Goal: Information Seeking & Learning: Find specific page/section

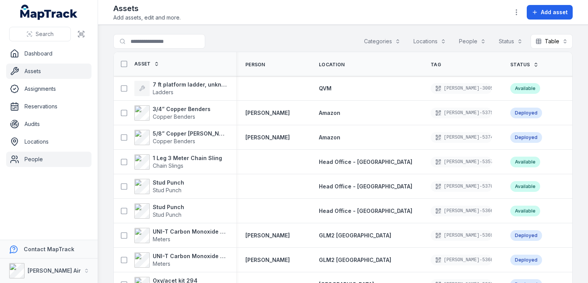
click at [38, 154] on link "People" at bounding box center [48, 159] width 85 height 15
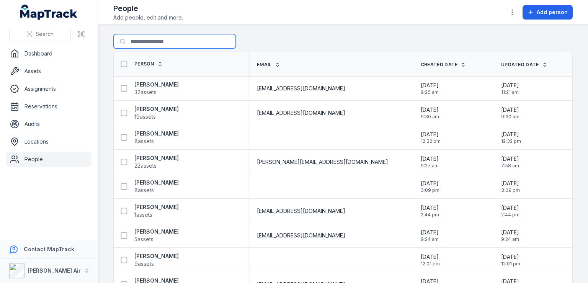
click at [183, 38] on input "Search for people" at bounding box center [174, 41] width 123 height 15
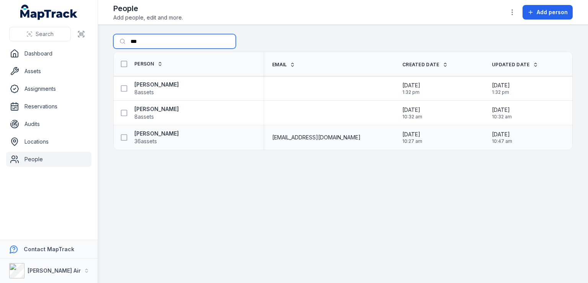
type input "***"
click at [175, 137] on div "Simon Platten 36 assets" at bounding box center [185, 137] width 137 height 15
click at [155, 134] on strong "[PERSON_NAME]" at bounding box center [156, 134] width 44 height 8
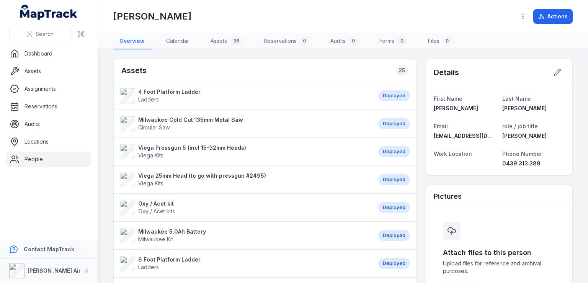
click at [176, 93] on strong "4 Foot Platform Ladder" at bounding box center [169, 92] width 62 height 8
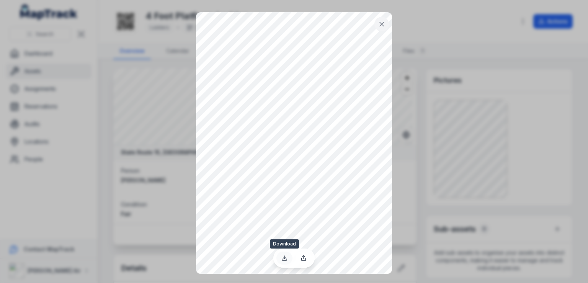
click at [283, 260] on icon at bounding box center [285, 258] width 6 height 6
click at [379, 23] on icon at bounding box center [382, 24] width 8 height 8
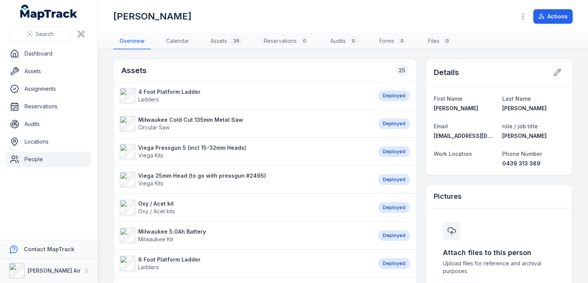
click at [184, 252] on li "6 Foot Platform Ladder Ladders Deployed" at bounding box center [265, 263] width 303 height 28
click at [185, 257] on strong "6 Foot Platform Ladder" at bounding box center [169, 260] width 62 height 8
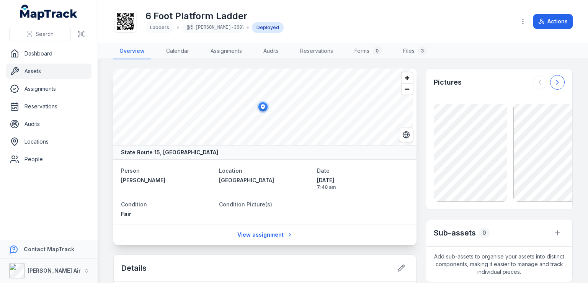
click at [552, 85] on button at bounding box center [557, 82] width 15 height 15
click at [552, 87] on button at bounding box center [557, 82] width 15 height 15
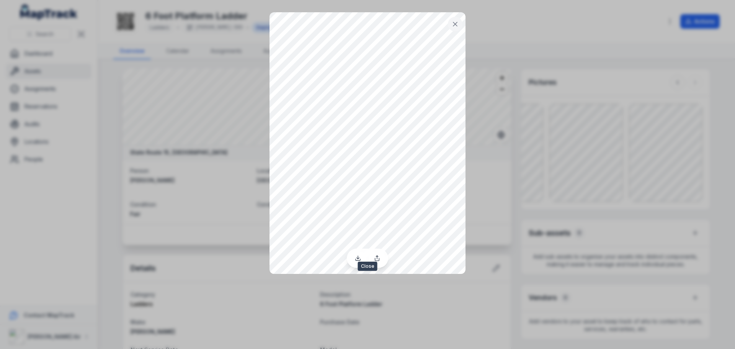
click at [454, 23] on icon at bounding box center [456, 24] width 4 height 4
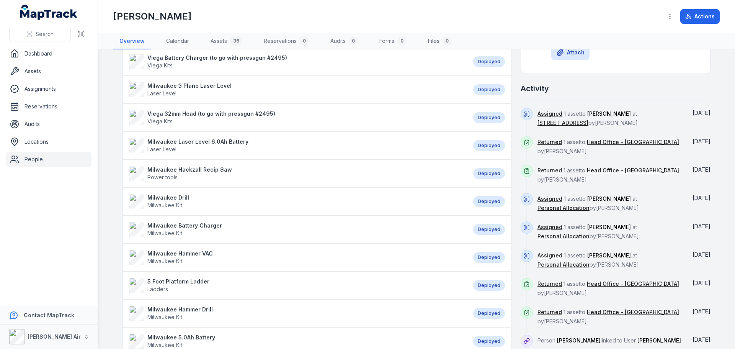
scroll to position [268, 0]
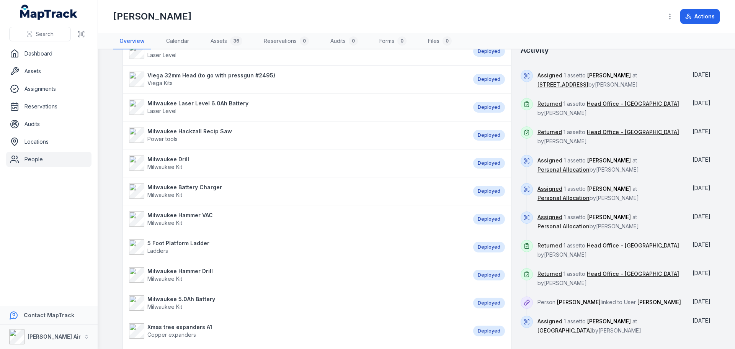
click at [199, 242] on strong "5 Foot Platform Ladder" at bounding box center [178, 243] width 62 height 8
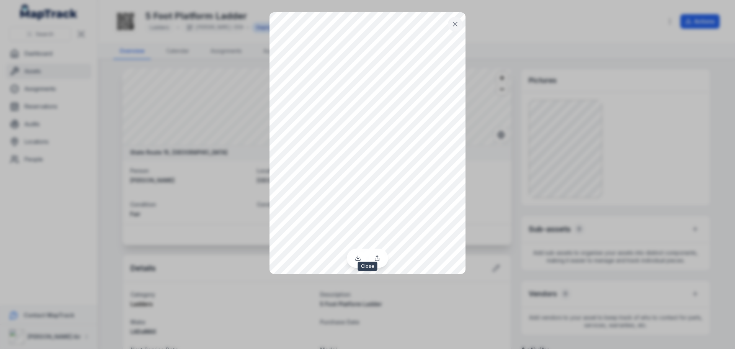
click at [454, 19] on button at bounding box center [455, 24] width 15 height 15
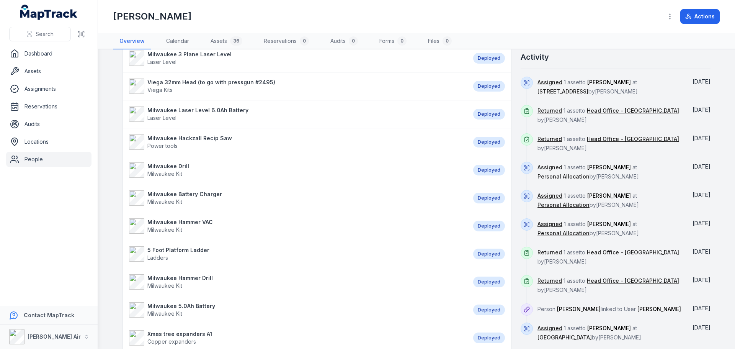
scroll to position [268, 0]
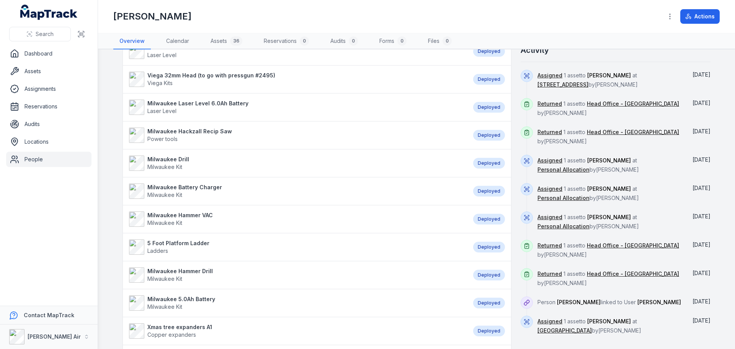
click at [188, 243] on strong "5 Foot Platform Ladder" at bounding box center [178, 243] width 62 height 8
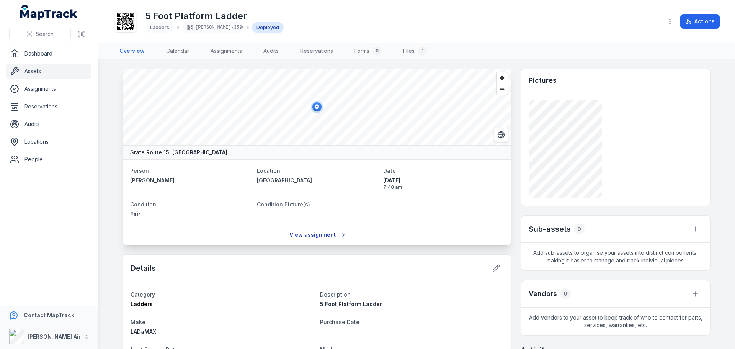
click at [341, 237] on icon at bounding box center [344, 235] width 6 height 6
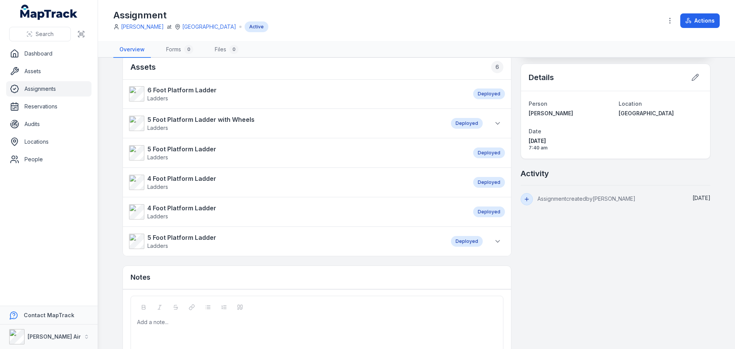
scroll to position [65, 0]
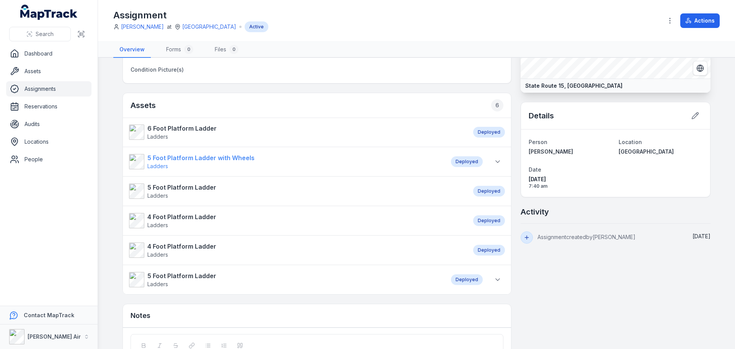
click at [231, 161] on strong "5 Foot Platform Ladder with Wheels" at bounding box center [200, 157] width 107 height 9
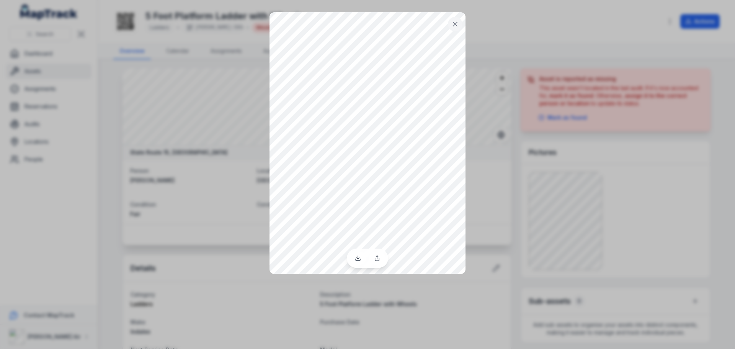
click at [460, 21] on button at bounding box center [455, 24] width 15 height 15
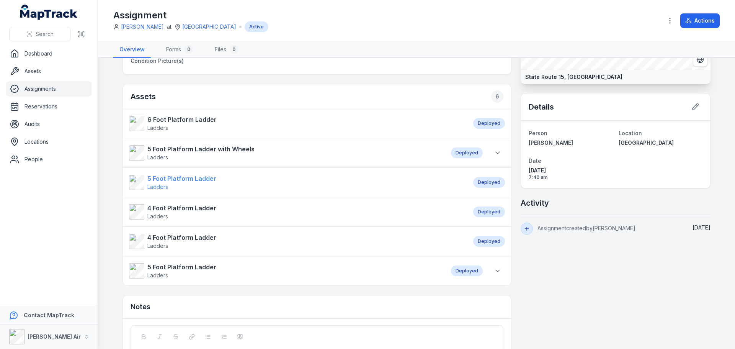
scroll to position [77, 0]
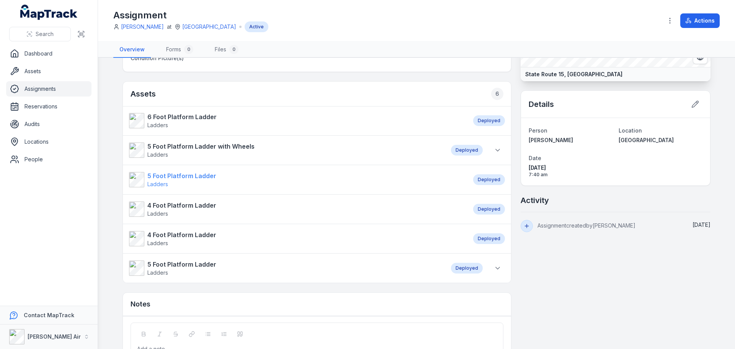
click at [187, 177] on strong "5 Foot Platform Ladder" at bounding box center [181, 175] width 69 height 9
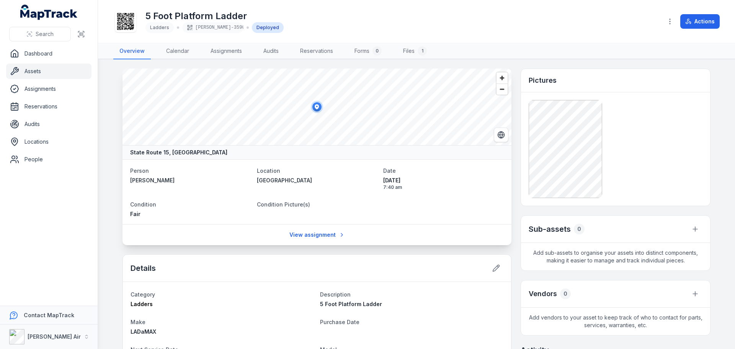
scroll to position [38, 0]
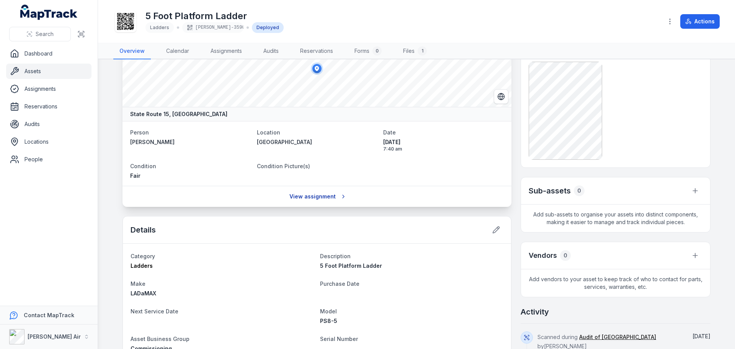
click at [333, 196] on link "View assignment" at bounding box center [317, 196] width 65 height 15
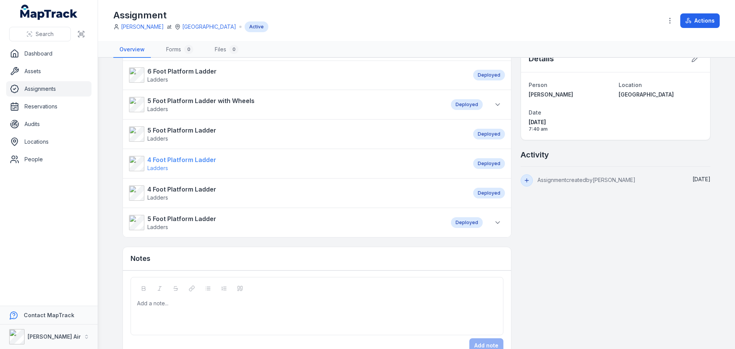
scroll to position [142, 0]
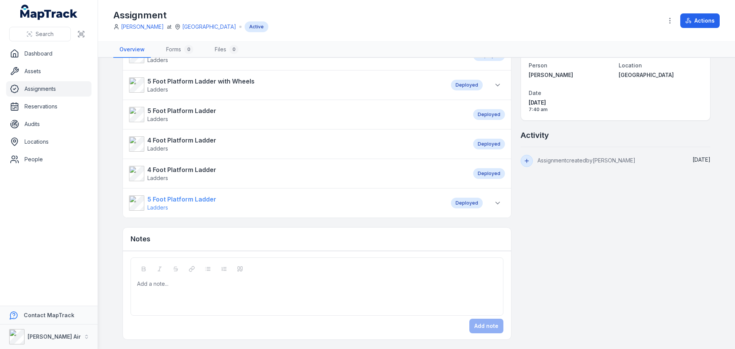
click at [178, 195] on strong "5 Foot Platform Ladder" at bounding box center [181, 199] width 69 height 9
click at [188, 200] on strong "5 Foot Platform Ladder" at bounding box center [181, 199] width 69 height 9
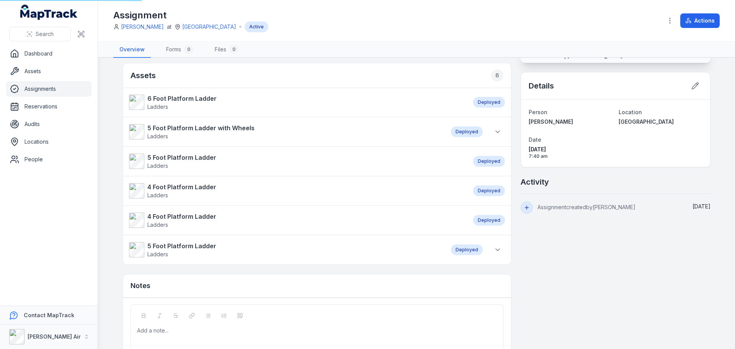
scroll to position [115, 0]
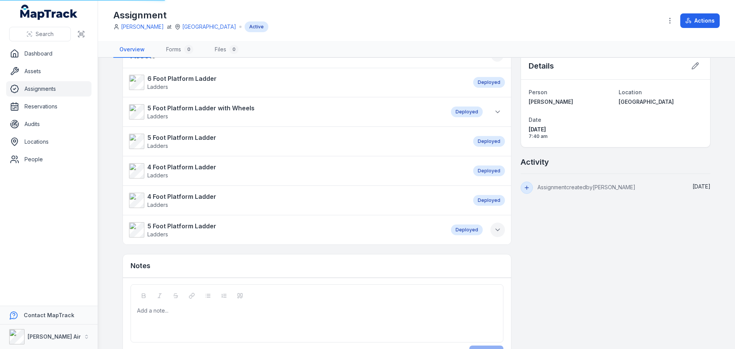
click at [496, 231] on icon at bounding box center [498, 230] width 8 height 8
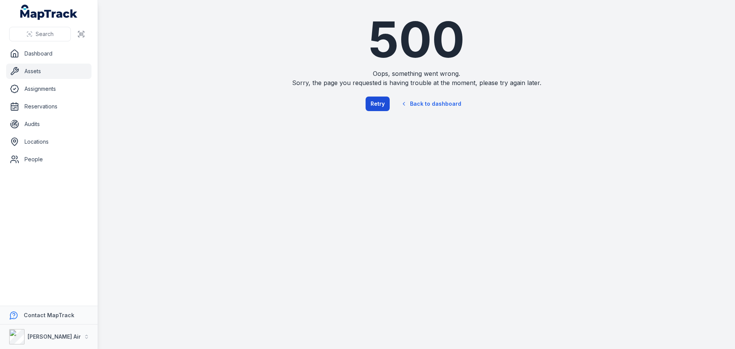
click at [376, 100] on button "Retry" at bounding box center [378, 104] width 24 height 15
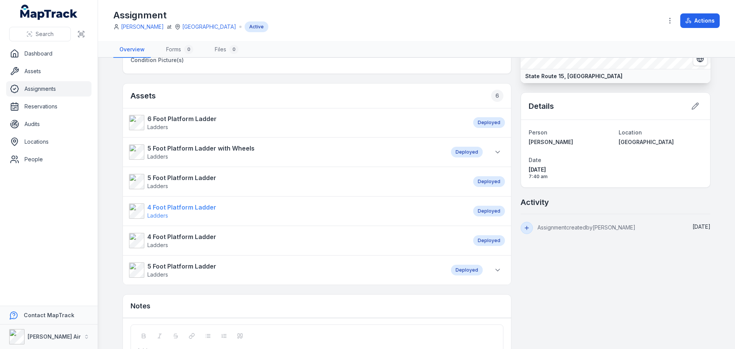
scroll to position [77, 0]
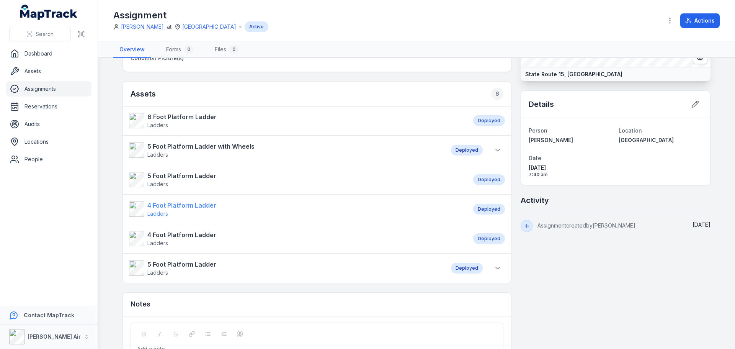
click at [182, 204] on strong "4 Foot Platform Ladder" at bounding box center [181, 205] width 69 height 9
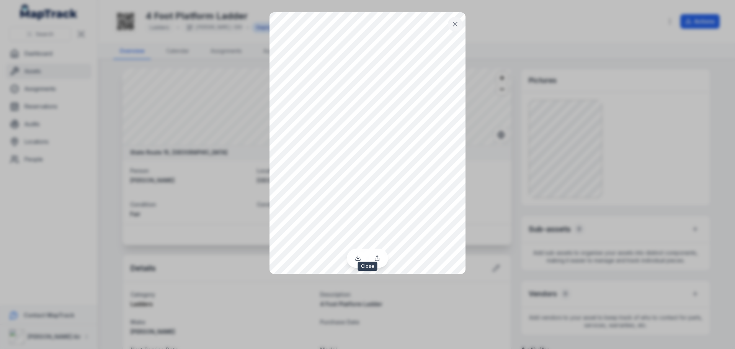
click at [458, 24] on icon at bounding box center [456, 24] width 8 height 8
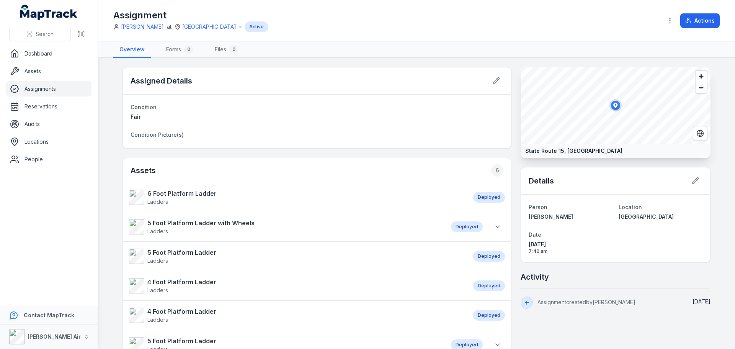
click at [195, 283] on strong "4 Foot Platform Ladder" at bounding box center [181, 311] width 69 height 9
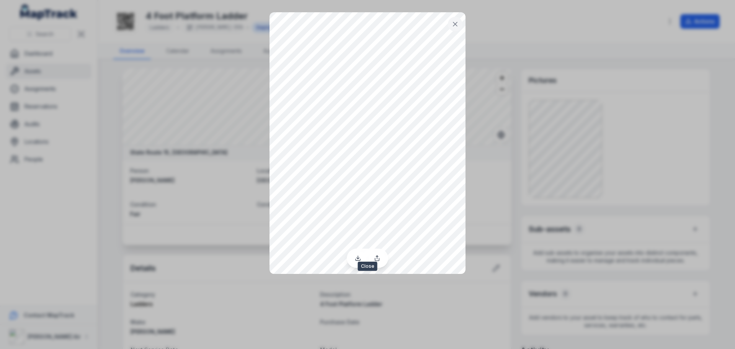
click at [457, 26] on icon at bounding box center [456, 24] width 8 height 8
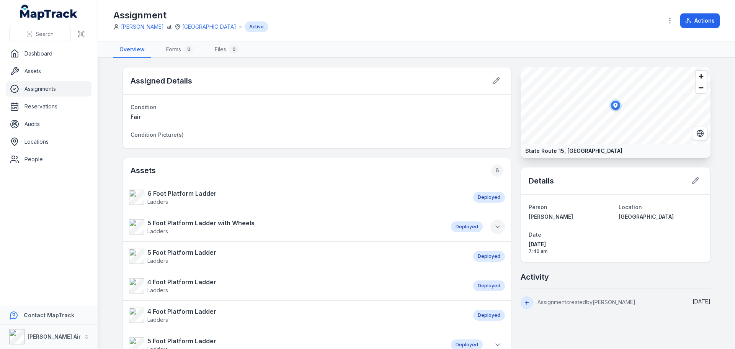
click at [498, 227] on icon at bounding box center [498, 227] width 8 height 8
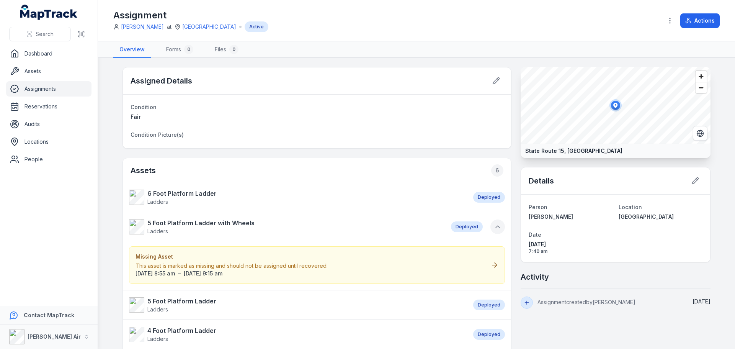
click at [498, 227] on icon at bounding box center [498, 227] width 8 height 8
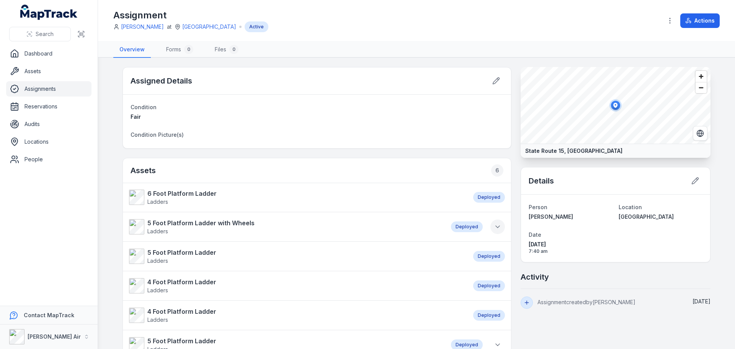
click at [498, 230] on icon at bounding box center [498, 227] width 8 height 8
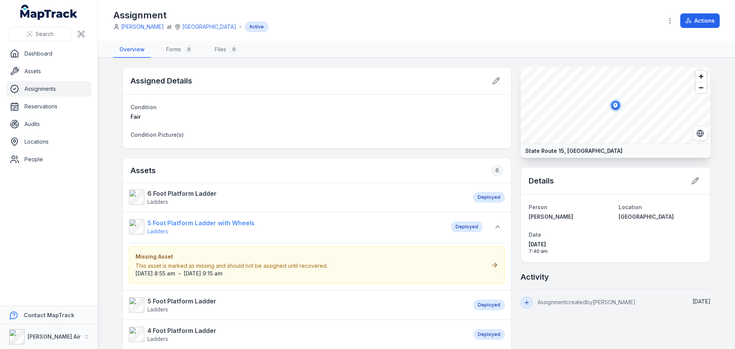
click at [216, 222] on strong "5 Foot Platform Ladder with Wheels" at bounding box center [200, 222] width 107 height 9
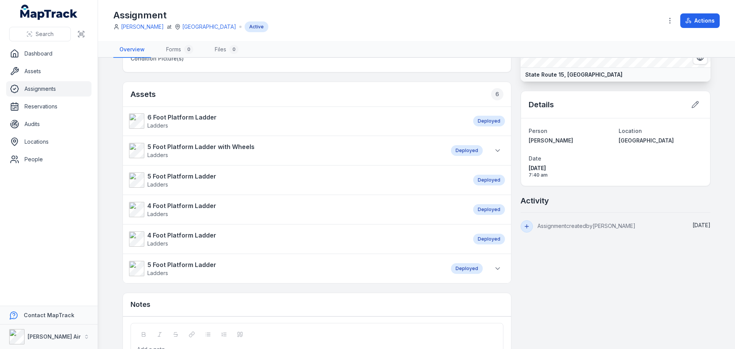
scroll to position [77, 0]
click at [208, 266] on strong "5 Foot Platform Ladder" at bounding box center [181, 264] width 69 height 9
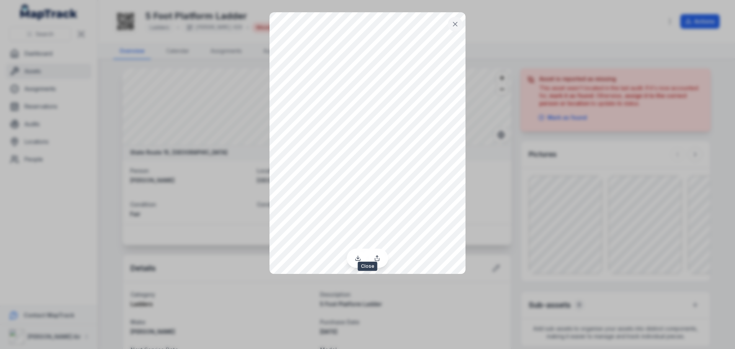
click at [454, 25] on icon at bounding box center [456, 24] width 8 height 8
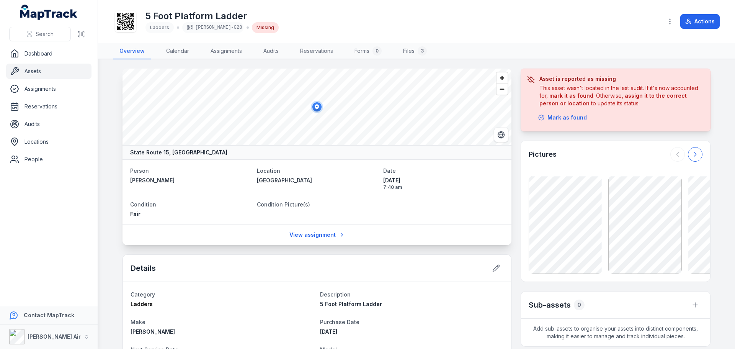
click at [588, 152] on icon at bounding box center [696, 155] width 8 height 8
click at [588, 152] on div at bounding box center [687, 154] width 32 height 15
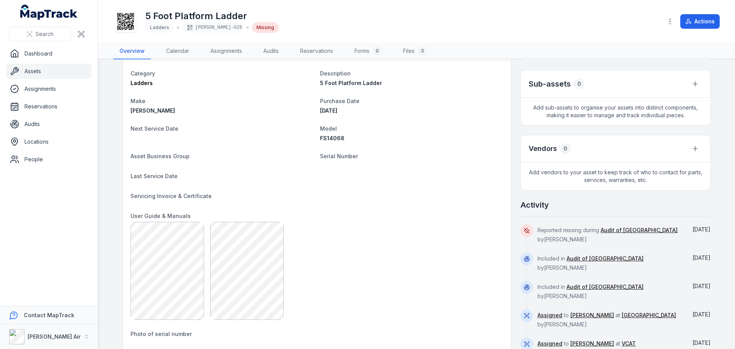
scroll to position [268, 0]
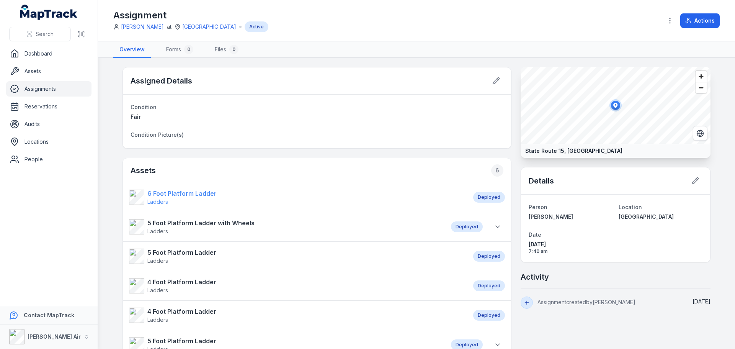
click at [208, 192] on strong "6 Foot Platform Ladder" at bounding box center [181, 193] width 69 height 9
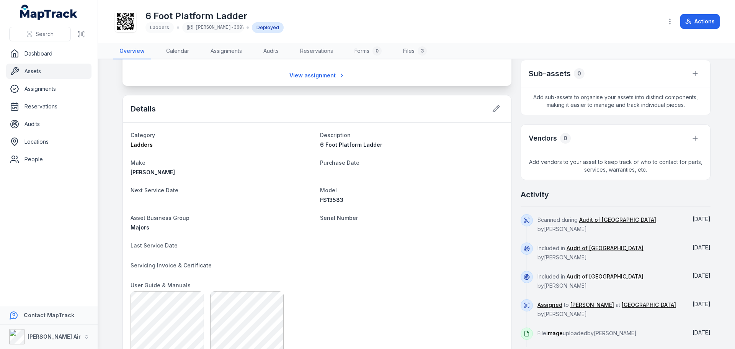
scroll to position [192, 0]
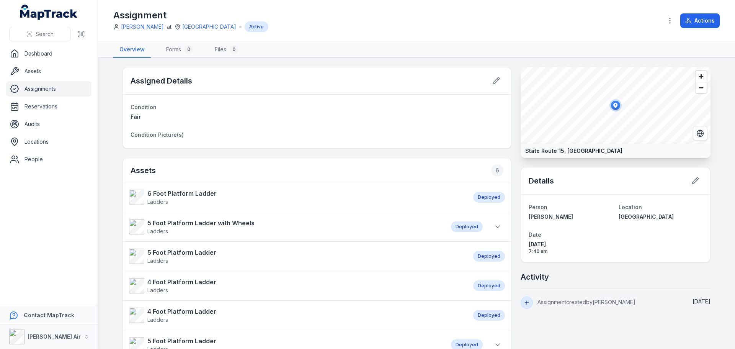
scroll to position [77, 0]
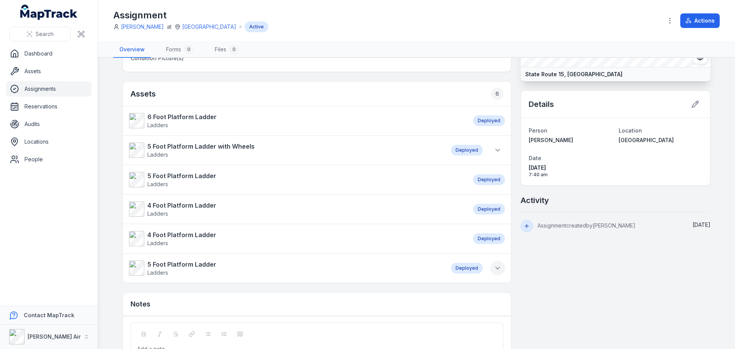
click at [496, 271] on icon at bounding box center [498, 268] width 8 height 8
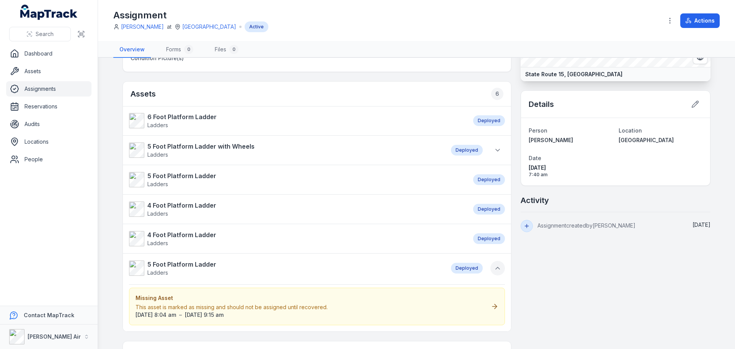
click at [496, 271] on icon at bounding box center [498, 268] width 8 height 8
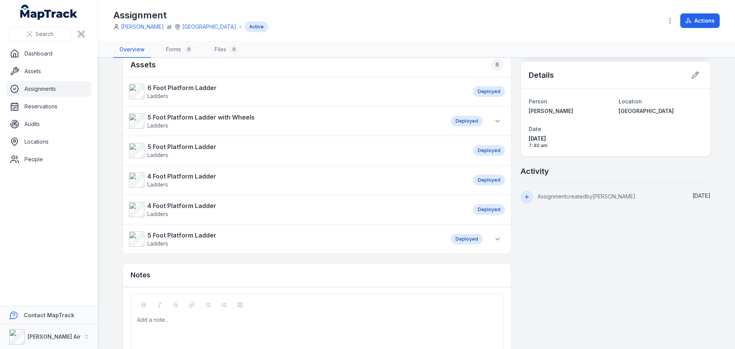
scroll to position [142, 0]
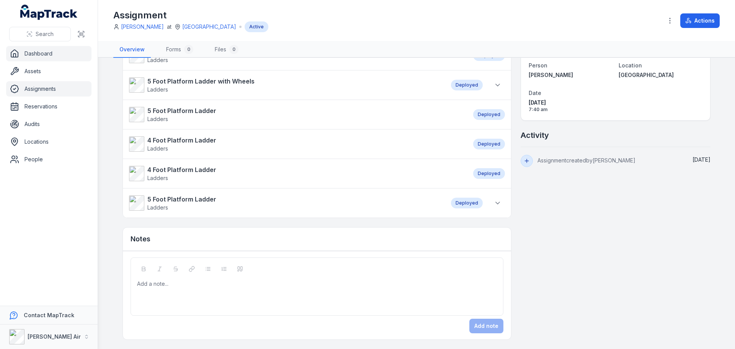
click at [34, 50] on link "Dashboard" at bounding box center [48, 53] width 85 height 15
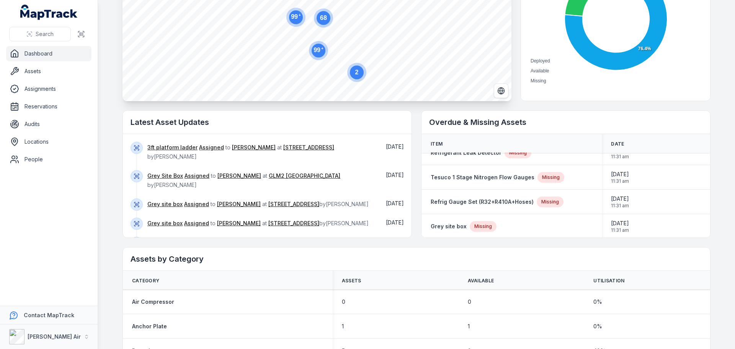
scroll to position [77, 0]
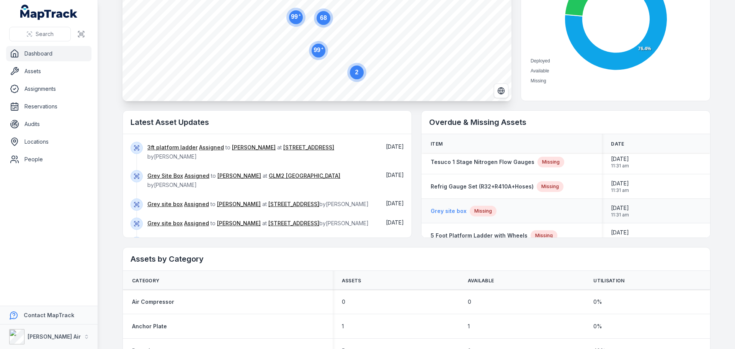
click at [450, 211] on strong "Grey site box" at bounding box center [449, 211] width 36 height 8
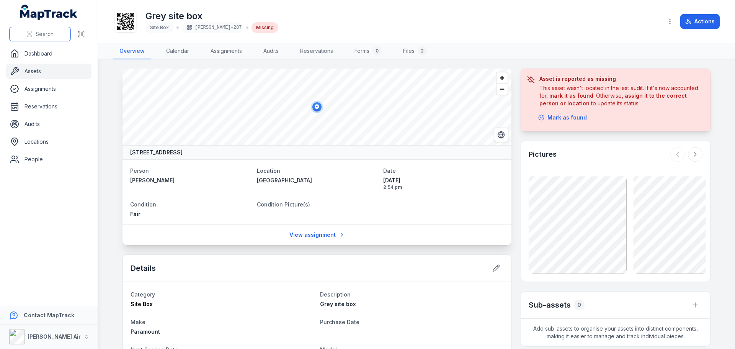
click at [39, 38] on span "Search" at bounding box center [45, 34] width 18 height 8
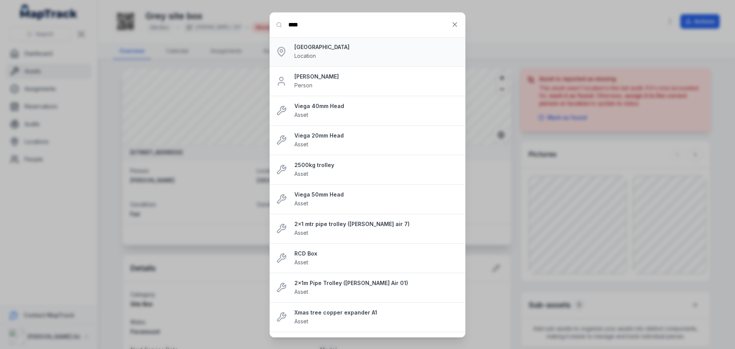
type input "***"
click at [335, 46] on strong "[GEOGRAPHIC_DATA]" at bounding box center [377, 47] width 165 height 8
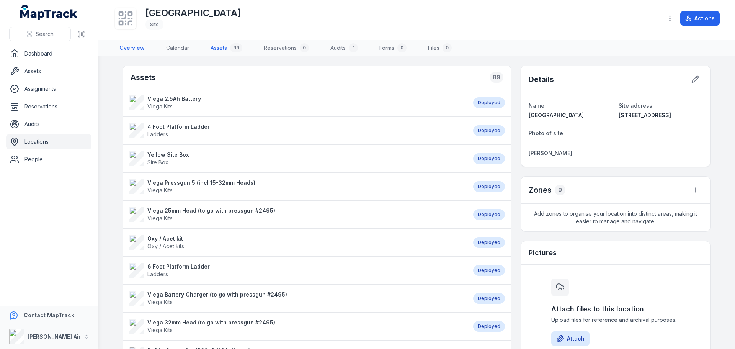
click at [228, 43] on link "Assets 89" at bounding box center [227, 48] width 44 height 16
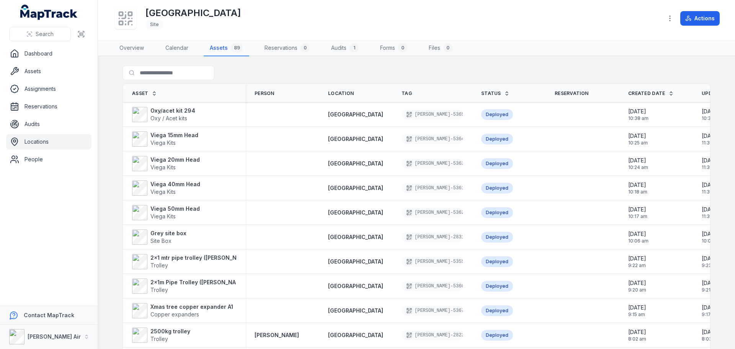
click at [493, 93] on link "Status" at bounding box center [495, 93] width 28 height 6
click at [506, 95] on icon at bounding box center [507, 94] width 2 height 1
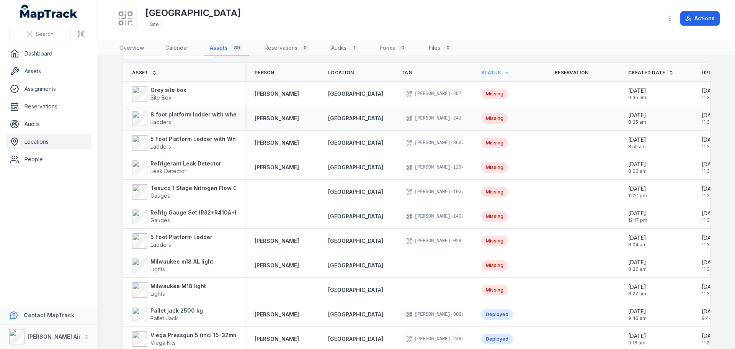
scroll to position [77, 0]
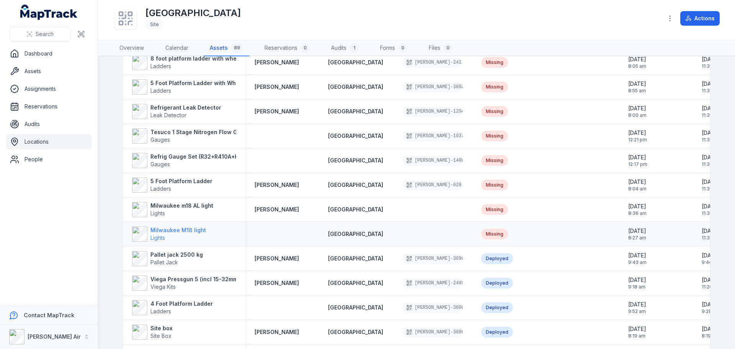
click at [173, 231] on strong "Milwaukee M18 light" at bounding box center [179, 230] width 56 height 8
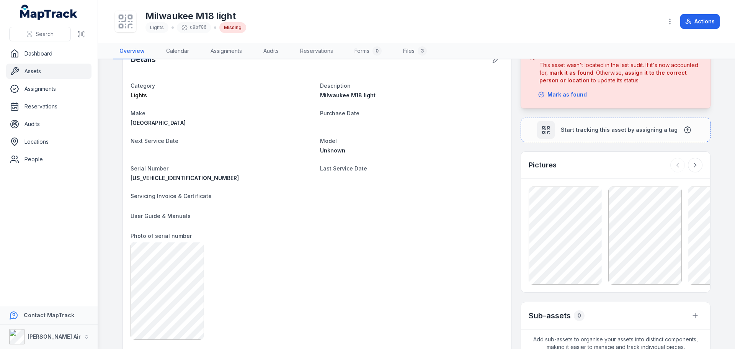
scroll to position [20, 0]
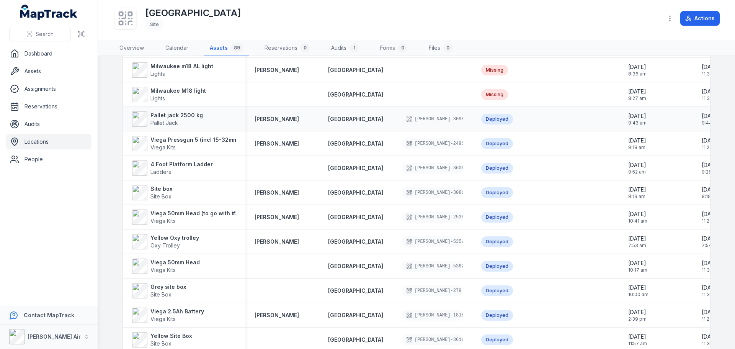
scroll to position [230, 0]
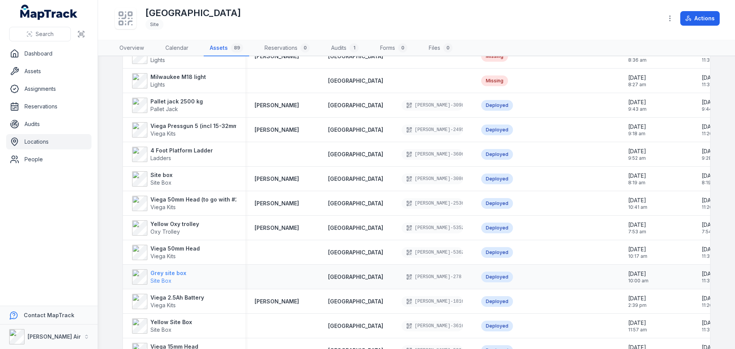
click at [162, 270] on strong "Grey site box" at bounding box center [169, 273] width 36 height 8
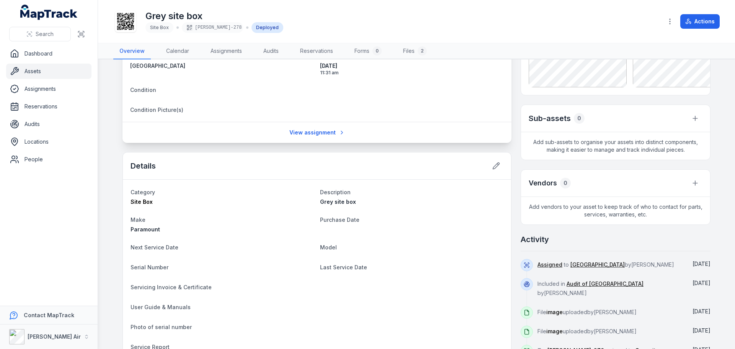
scroll to position [115, 0]
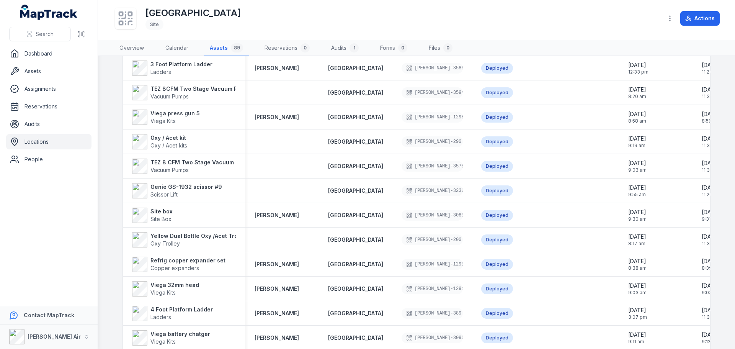
scroll to position [919, 0]
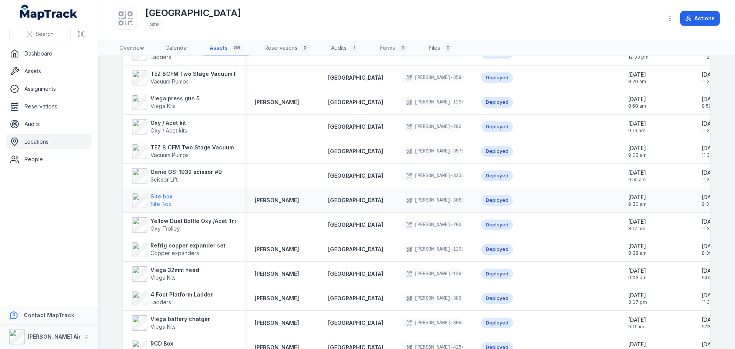
click at [155, 195] on strong "Site box" at bounding box center [162, 197] width 22 height 8
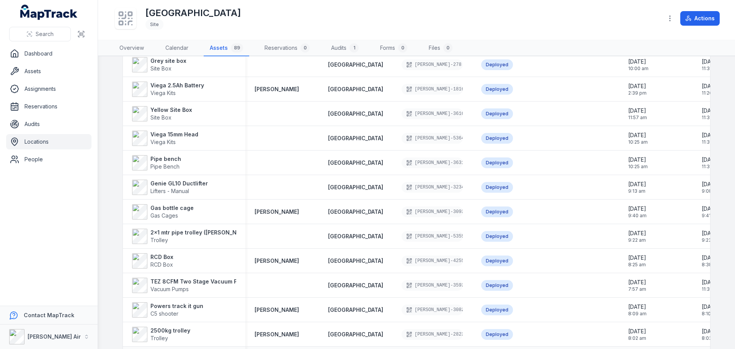
scroll to position [613, 0]
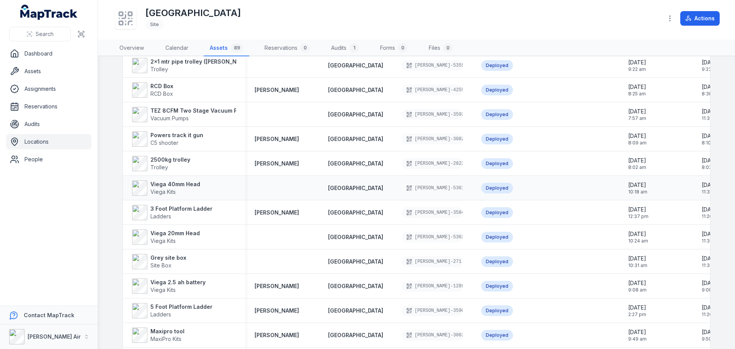
drag, startPoint x: 282, startPoint y: 213, endPoint x: 303, endPoint y: 199, distance: 25.3
click at [282, 213] on strong "[PERSON_NAME]" at bounding box center [277, 213] width 44 height 8
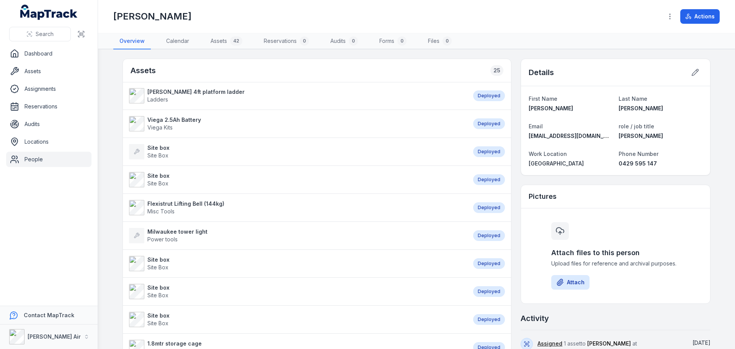
click at [197, 91] on strong "[PERSON_NAME] 4ft platform ladder" at bounding box center [195, 92] width 97 height 8
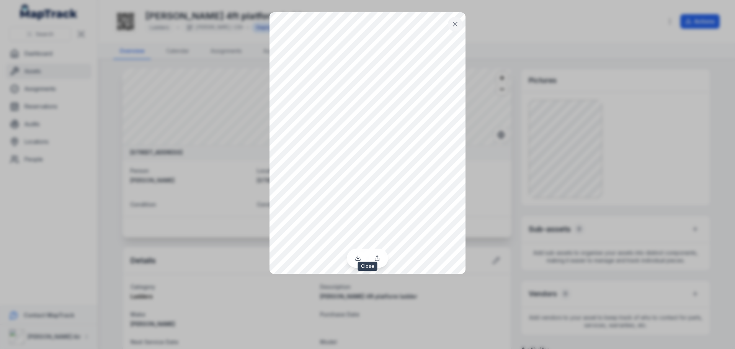
click at [455, 20] on icon at bounding box center [456, 24] width 8 height 8
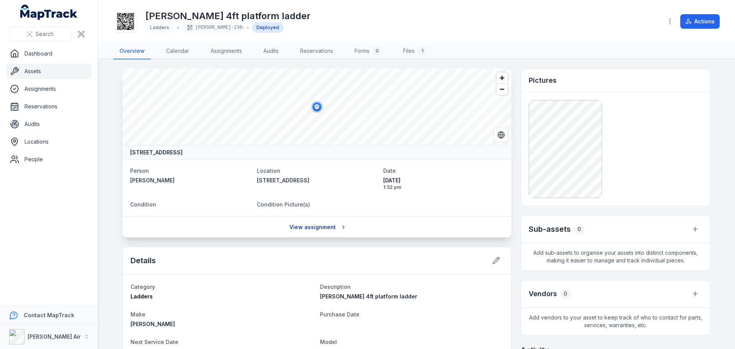
drag, startPoint x: 307, startPoint y: 226, endPoint x: 310, endPoint y: 223, distance: 4.6
click at [307, 226] on link "View assignment" at bounding box center [317, 227] width 65 height 15
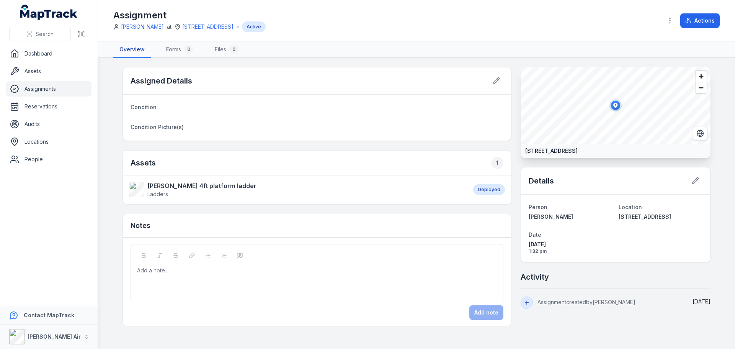
click at [129, 50] on link "Overview" at bounding box center [132, 50] width 38 height 16
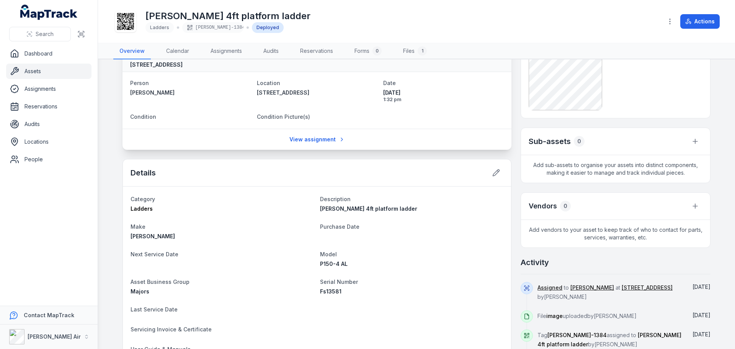
scroll to position [115, 0]
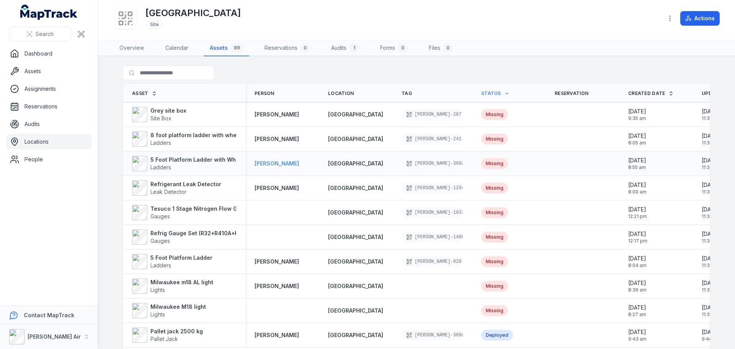
click at [276, 162] on strong "[PERSON_NAME]" at bounding box center [277, 164] width 44 height 8
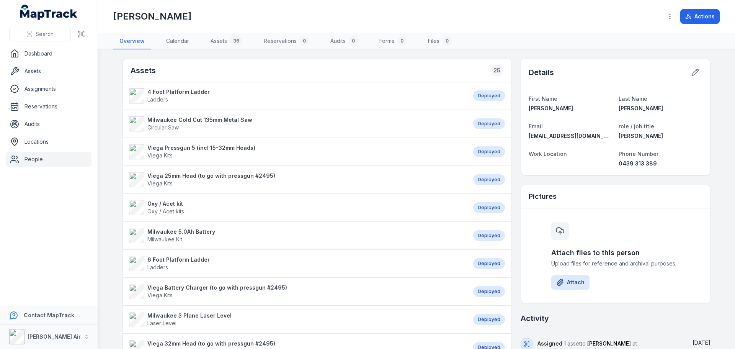
click at [193, 94] on strong "4 Foot Platform Ladder" at bounding box center [178, 92] width 62 height 8
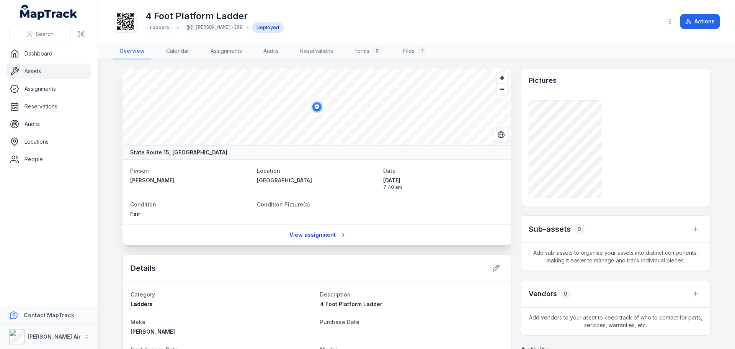
click at [328, 235] on link "View assignment" at bounding box center [317, 235] width 65 height 15
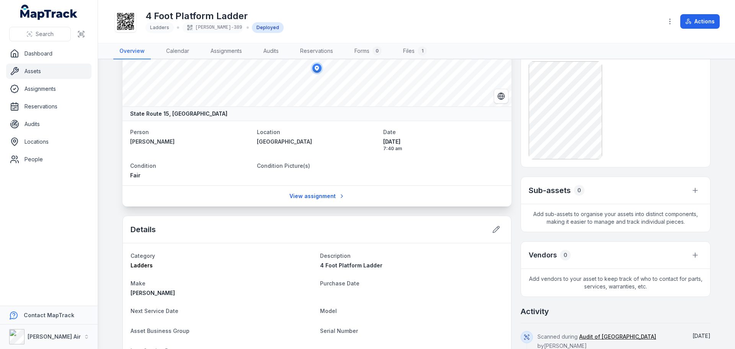
scroll to position [38, 0]
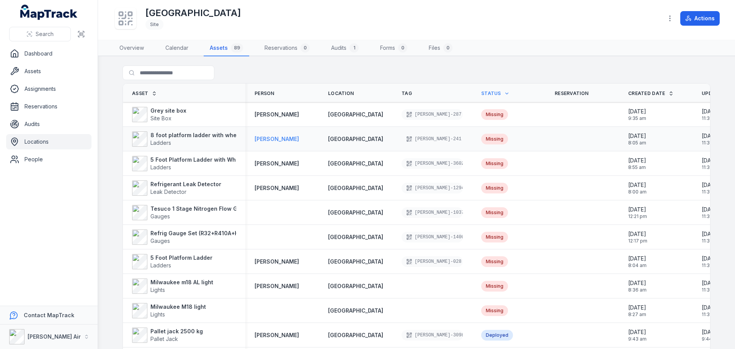
click at [269, 138] on strong "[PERSON_NAME]" at bounding box center [277, 139] width 44 height 8
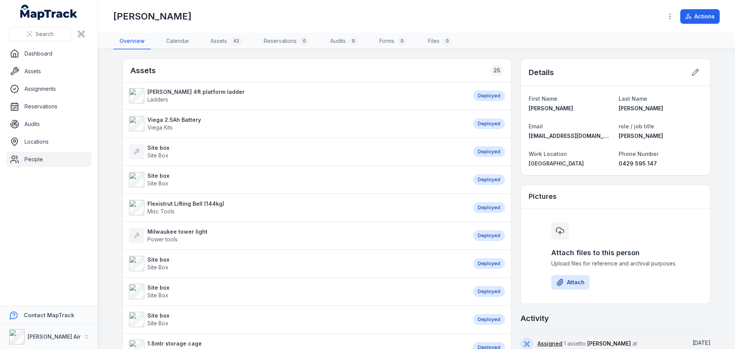
click at [179, 93] on strong "[PERSON_NAME] 4ft platform ladder" at bounding box center [195, 92] width 97 height 8
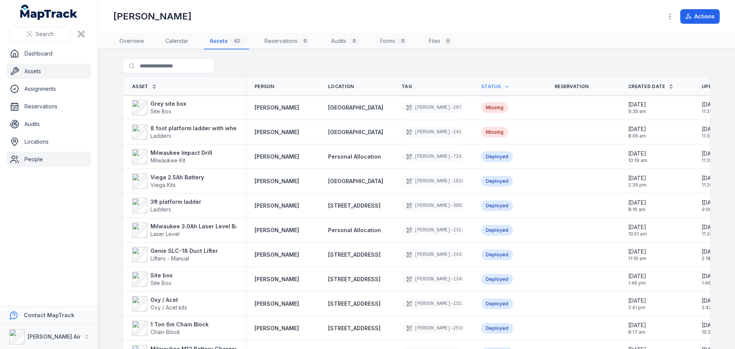
click at [43, 72] on link "Assets" at bounding box center [48, 71] width 85 height 15
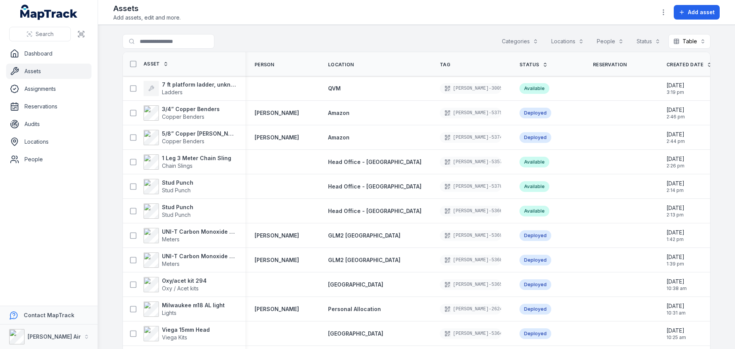
click at [543, 63] on icon at bounding box center [545, 64] width 5 height 5
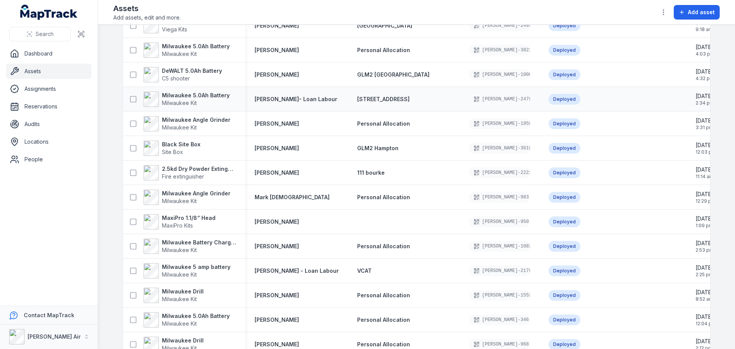
scroll to position [843, 0]
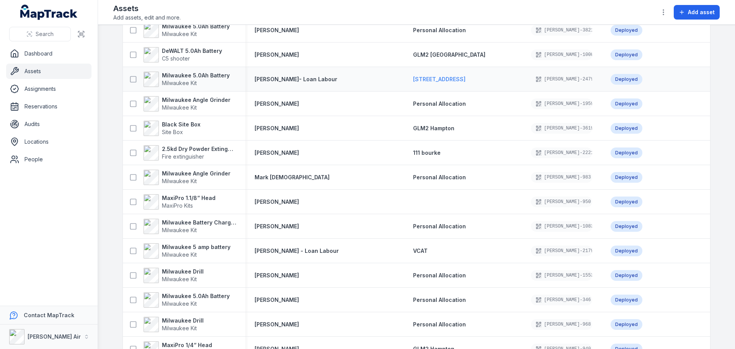
click at [413, 76] on span "[STREET_ADDRESS]" at bounding box center [439, 79] width 52 height 7
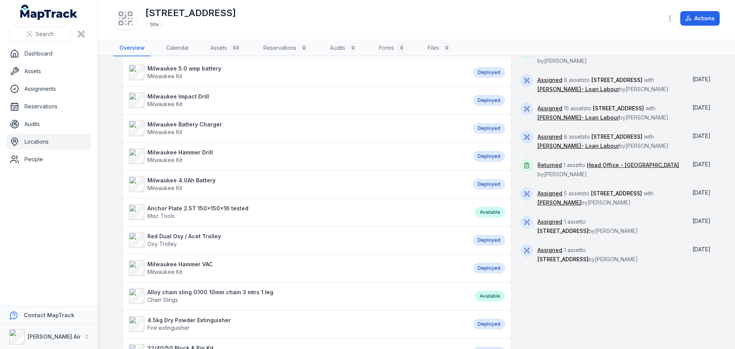
scroll to position [498, 0]
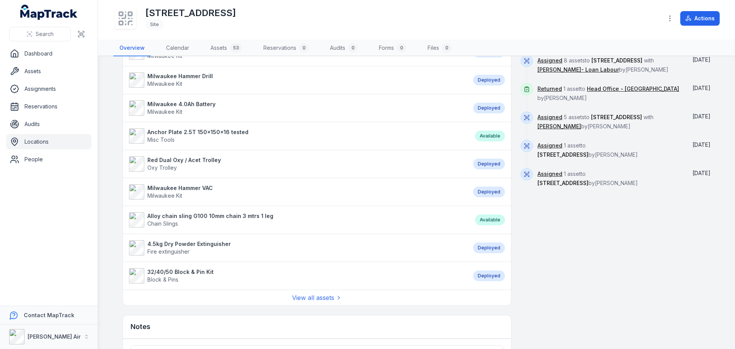
click at [303, 293] on div "View all assets" at bounding box center [317, 298] width 388 height 16
click at [305, 296] on link "View all assets" at bounding box center [317, 297] width 50 height 9
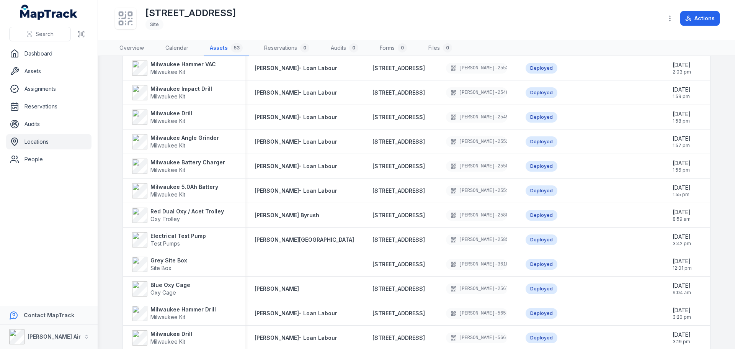
scroll to position [507, 0]
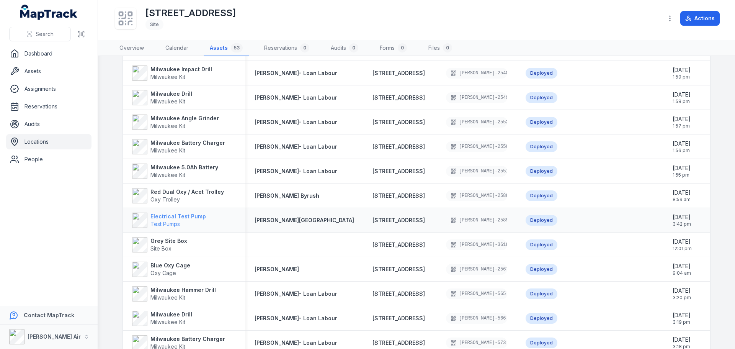
click at [183, 219] on strong "Electrical Test Pump" at bounding box center [179, 217] width 56 height 8
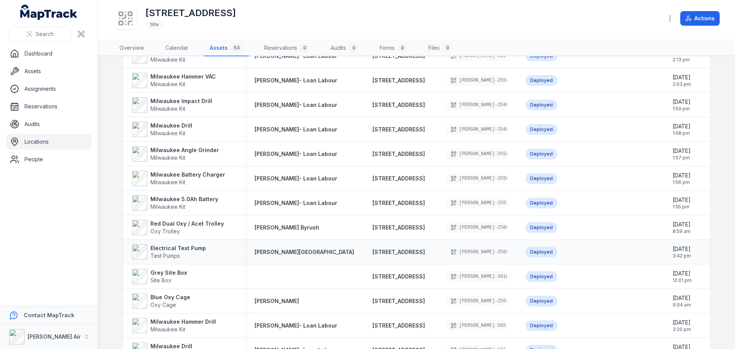
scroll to position [575, 0]
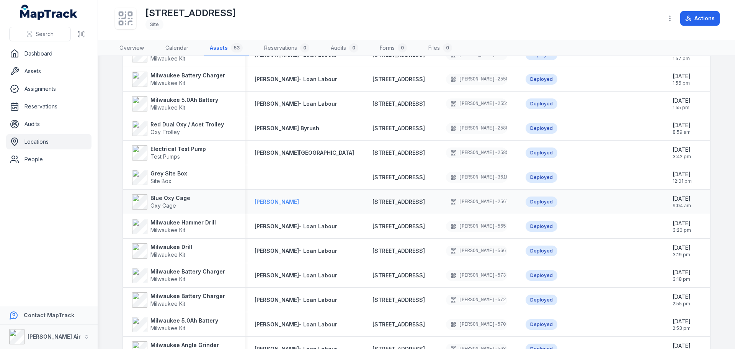
click at [272, 203] on strong "[PERSON_NAME]" at bounding box center [277, 202] width 44 height 8
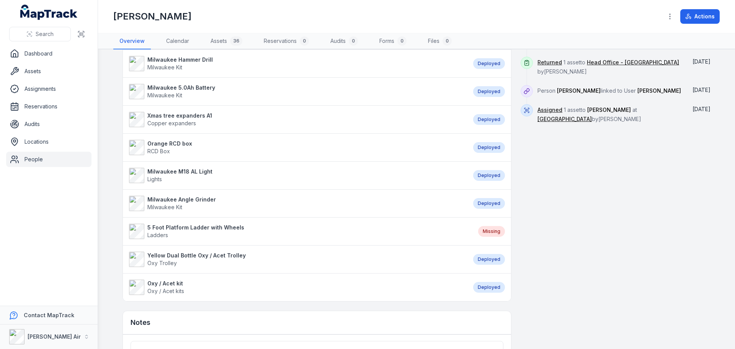
scroll to position [498, 0]
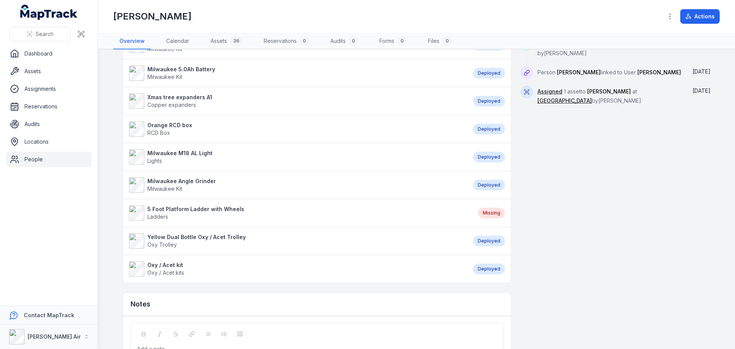
click at [201, 99] on strong "Xmas tree expanders A1" at bounding box center [179, 97] width 65 height 8
